Goal: Complete application form: Complete application form

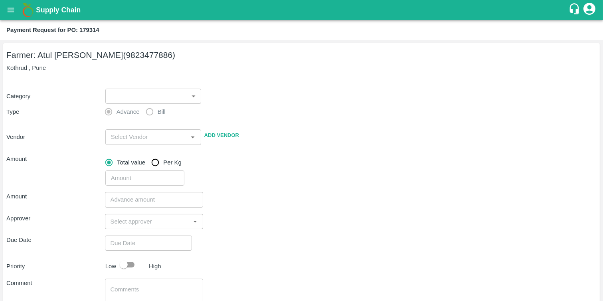
click at [271, 191] on div "Amount ​ Approver ​ Due Date ​ Priority Low High Comment x ​ Attach bill Cancel…" at bounding box center [301, 268] width 590 height 164
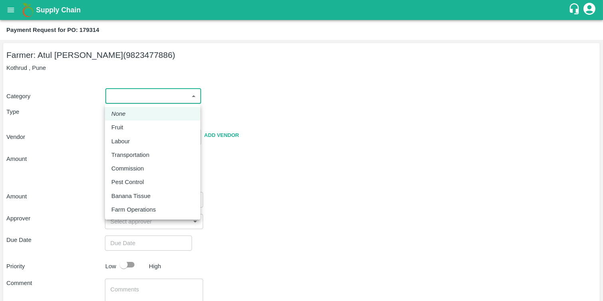
click at [184, 96] on body "Supply Chain Payment Request for PO: 179314 Farmer: Atul [PERSON_NAME] (9823477…" at bounding box center [301, 150] width 603 height 301
click at [150, 129] on div "Fruit" at bounding box center [152, 127] width 83 height 9
type input "1"
type input "Atul [PERSON_NAME] - 9823477886(Farmer)"
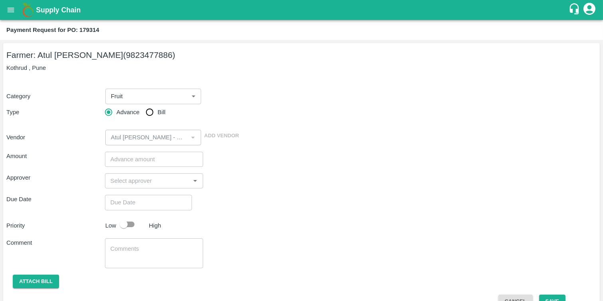
click at [229, 172] on div "Amount ​ Approver ​ Due Date ​ Priority Low High Comment x ​ Attach bill Cancel…" at bounding box center [301, 227] width 590 height 164
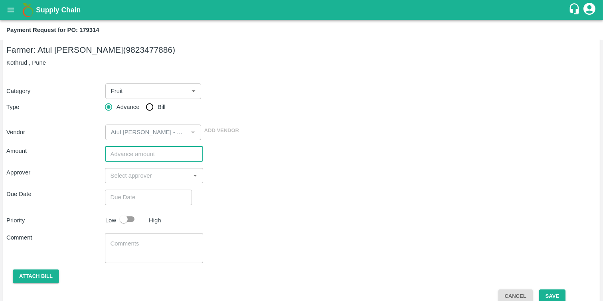
click at [158, 148] on input "number" at bounding box center [154, 153] width 99 height 15
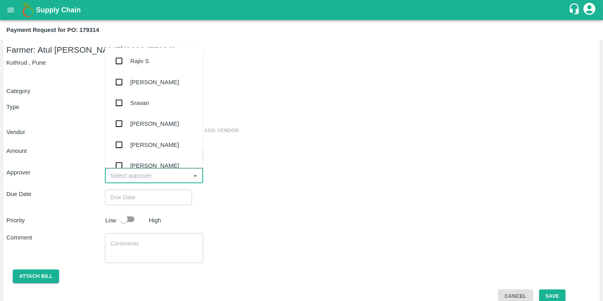
click at [183, 177] on input "input" at bounding box center [147, 175] width 81 height 10
click at [213, 185] on div "Amount ​ Approver ​ Due Date ​ Priority Low High Comment x ​ Attach bill Cancel…" at bounding box center [301, 222] width 590 height 164
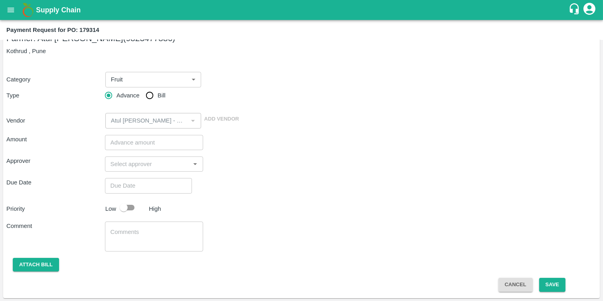
scroll to position [0, 0]
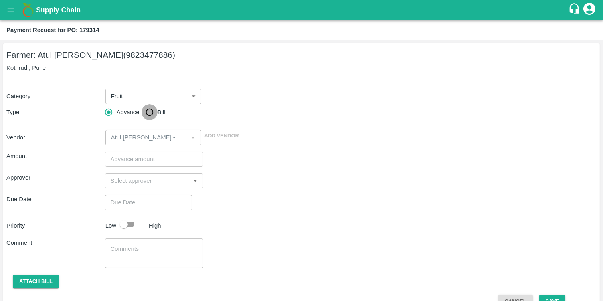
click at [147, 114] on input "Bill" at bounding box center [150, 112] width 16 height 16
radio input "true"
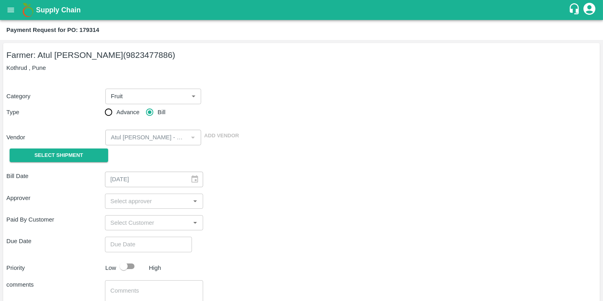
scroll to position [34, 0]
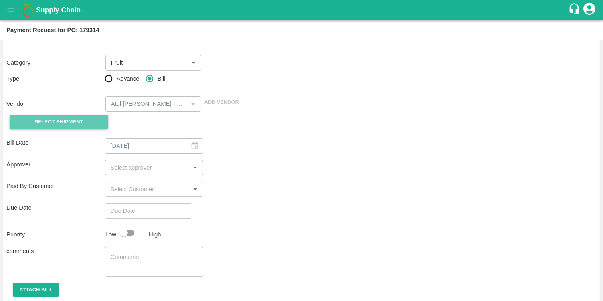
click at [91, 125] on button "Select Shipment" at bounding box center [59, 122] width 99 height 14
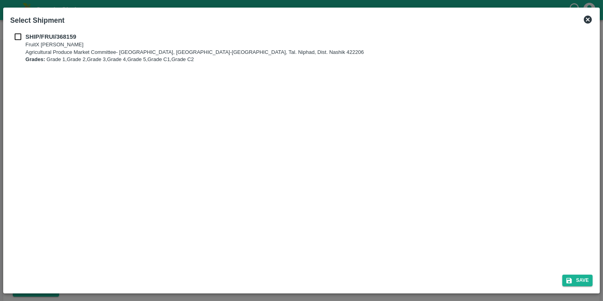
click at [46, 36] on b "SHIP/FRUI/368159" at bounding box center [51, 37] width 51 height 6
checkbox input "true"
click at [587, 281] on button "Save" at bounding box center [577, 281] width 30 height 12
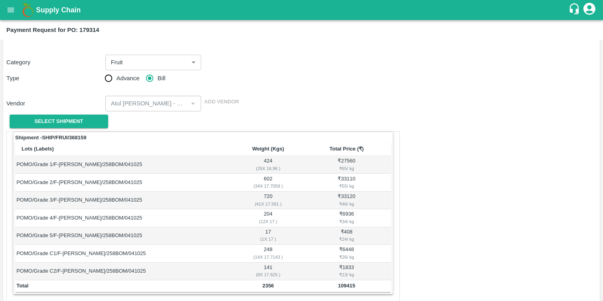
scroll to position [0, 0]
